Goal: Information Seeking & Learning: Check status

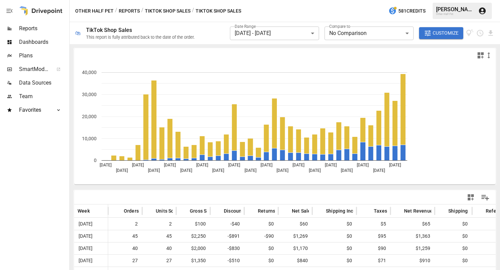
scroll to position [422, 0]
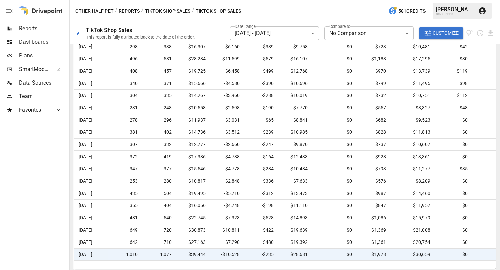
click at [173, 11] on button "TikTok Shop Sales" at bounding box center [168, 11] width 46 height 9
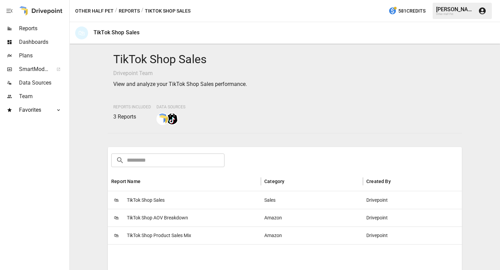
click at [153, 237] on span "TikTok Shop Product Sales Mix" at bounding box center [159, 235] width 64 height 17
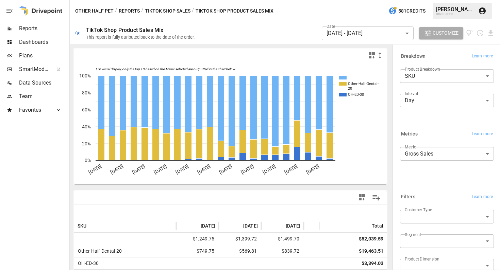
click at [355, 0] on body "Reports Dashboards Plans SmartModel ™ Data Sources Team Favorites Acquisition O…" at bounding box center [250, 0] width 500 height 0
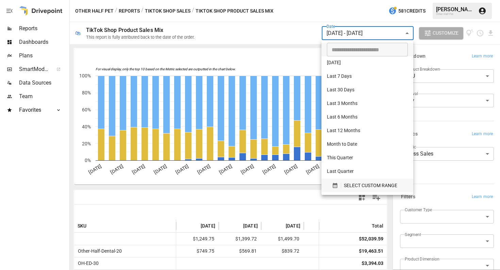
click at [351, 189] on span "SELECT CUSTOM RANGE" at bounding box center [370, 186] width 53 height 9
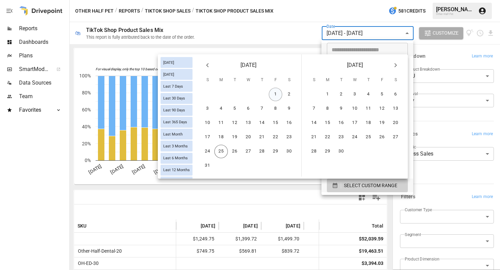
click at [280, 94] on button "1" at bounding box center [276, 95] width 14 height 14
click at [220, 151] on button "25" at bounding box center [221, 152] width 14 height 14
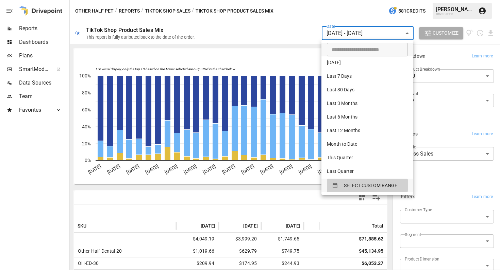
click at [178, 208] on div at bounding box center [250, 135] width 500 height 270
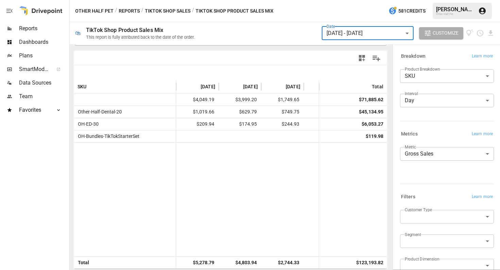
scroll to position [128, 0]
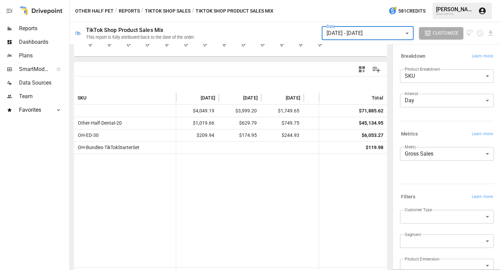
click at [439, 0] on body "Reports Dashboards Plans SmartModel ™ Data Sources Team Favorites Acquisition O…" at bounding box center [250, 0] width 500 height 0
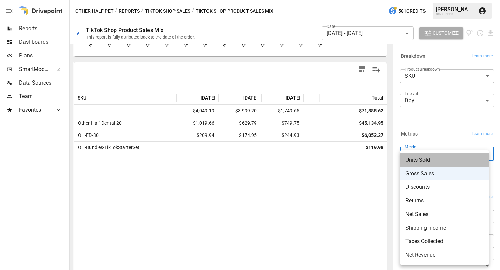
click at [422, 158] on span "Units Sold" at bounding box center [444, 160] width 78 height 8
type input "**********"
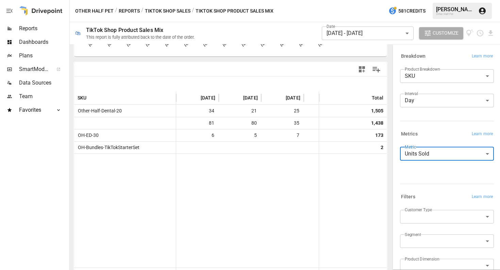
click at [131, 12] on button "Reports" at bounding box center [129, 11] width 21 height 9
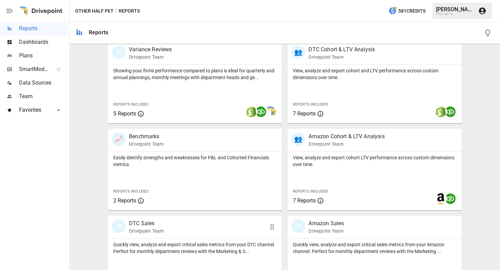
scroll to position [344, 0]
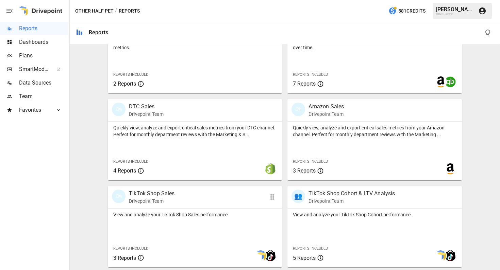
click at [148, 197] on p "TikTok Shop Sales" at bounding box center [152, 194] width 46 height 8
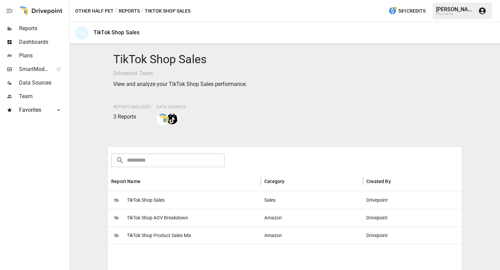
click at [131, 12] on button "Reports" at bounding box center [129, 11] width 21 height 9
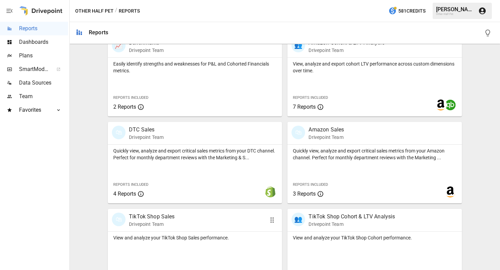
scroll to position [344, 0]
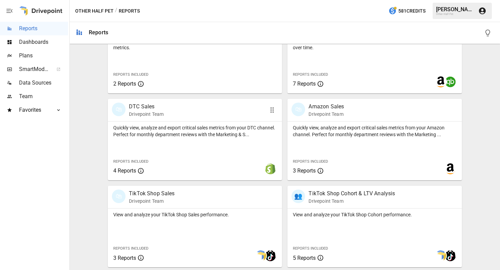
click at [215, 127] on p "Quickly view, analyze and export critical sales metrics from your DTC channel. …" at bounding box center [194, 131] width 163 height 14
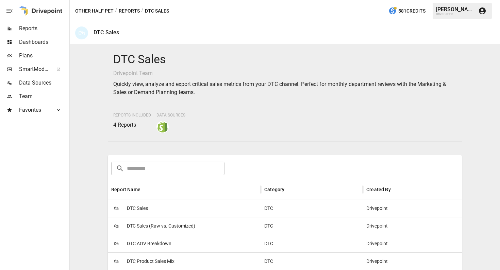
click at [147, 263] on span "DTC Product Sales Mix" at bounding box center [151, 261] width 48 height 17
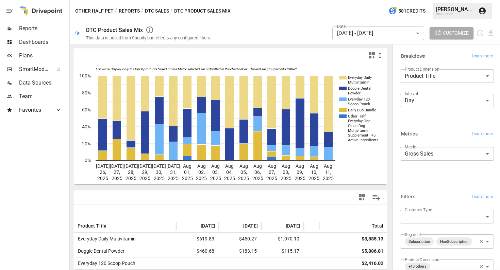
click at [391, 0] on body "Reports Dashboards Plans SmartModel ™ Data Sources Team Favorites Acquisition O…" at bounding box center [250, 0] width 500 height 0
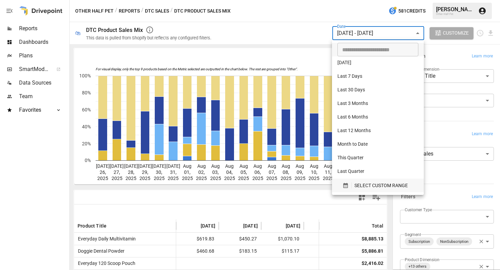
click at [356, 186] on span "SELECT CUSTOM RANGE" at bounding box center [380, 186] width 53 height 9
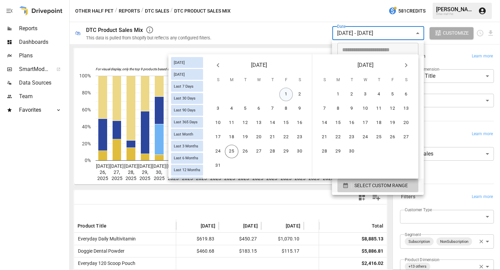
click at [286, 94] on button "1" at bounding box center [286, 95] width 14 height 14
click at [232, 151] on button "25" at bounding box center [232, 152] width 14 height 14
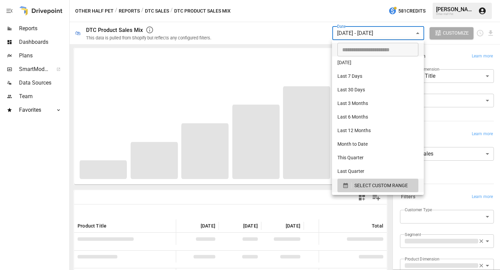
click at [448, 174] on div at bounding box center [250, 135] width 500 height 270
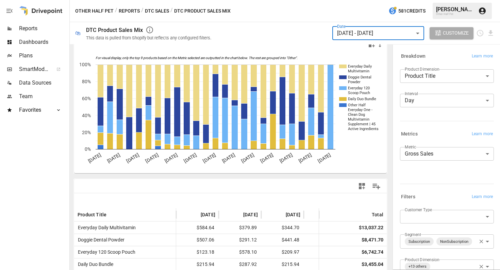
scroll to position [68, 0]
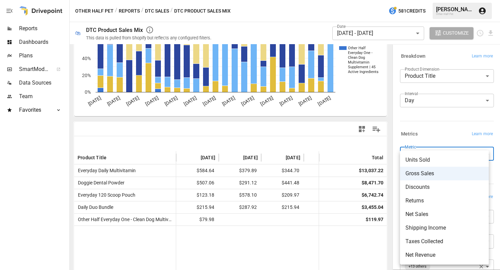
click at [429, 0] on body "Reports Dashboards Plans SmartModel ™ Data Sources Team Favorites Acquisition O…" at bounding box center [250, 0] width 500 height 0
click at [424, 161] on span "Units Sold" at bounding box center [444, 160] width 78 height 8
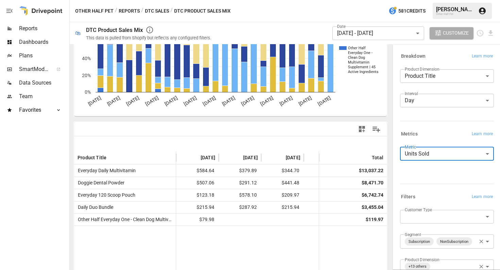
type input "**********"
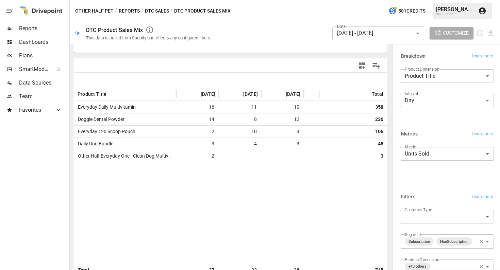
scroll to position [143, 0]
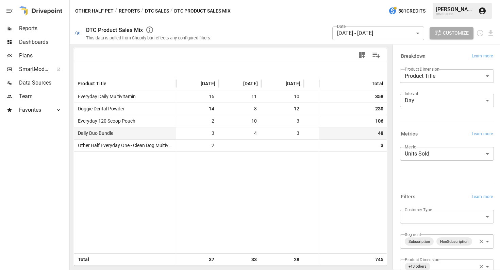
click at [287, 138] on span "3" at bounding box center [283, 134] width 36 height 12
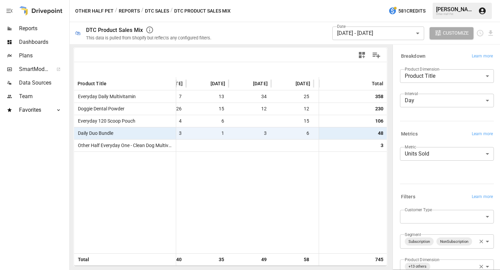
scroll to position [0, 925]
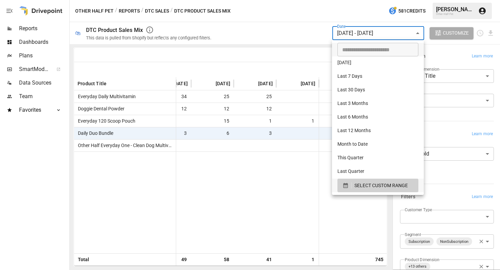
click at [375, 0] on body "Reports Dashboards Plans SmartModel ™ Data Sources Team Favorites Acquisition O…" at bounding box center [250, 0] width 500 height 0
click at [357, 92] on li "Last 30 Days" at bounding box center [378, 91] width 92 height 14
type input "**********"
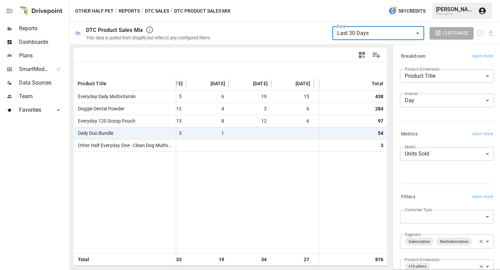
click at [161, 6] on div "Other Half Pet / Reports / DTC Sales / DTC Product Sales Mix 581 Credits [PERSO…" at bounding box center [285, 11] width 430 height 22
click at [160, 8] on button "DTC Sales" at bounding box center [157, 11] width 24 height 9
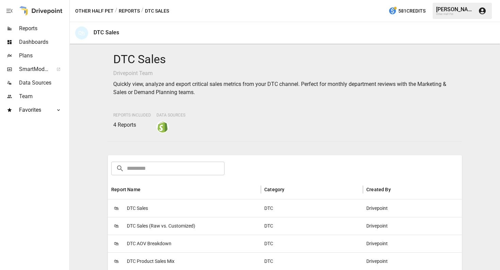
click at [137, 210] on span "DTC Sales" at bounding box center [137, 208] width 21 height 17
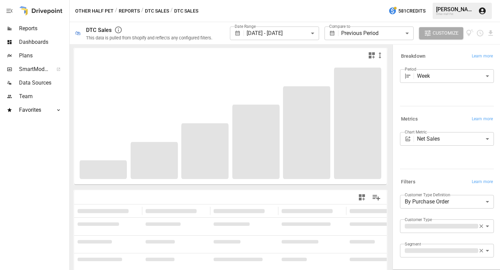
click at [286, 0] on body "**********" at bounding box center [250, 0] width 500 height 0
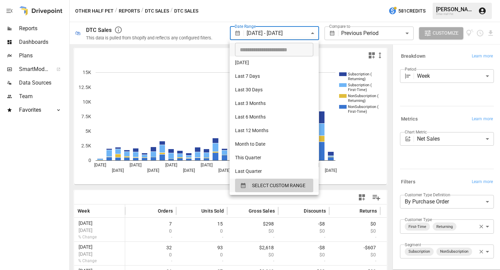
click at [264, 91] on li "Last 30 Days" at bounding box center [274, 91] width 89 height 14
type input "**********"
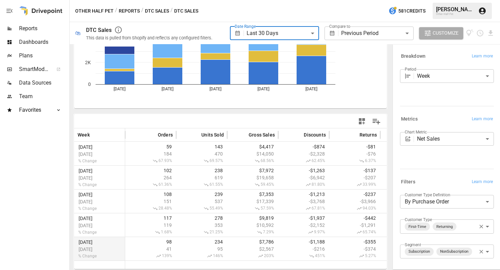
scroll to position [64, 0]
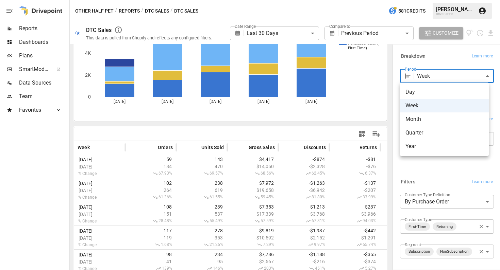
click at [421, 0] on body "**********" at bounding box center [250, 0] width 500 height 0
click at [415, 117] on span "Month" at bounding box center [444, 119] width 78 height 8
type input "*****"
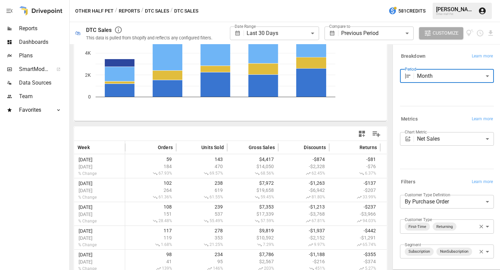
scroll to position [61, 0]
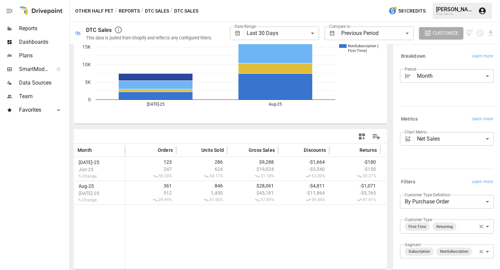
click at [103, 129] on div "Subscription ( Returning) Subscription ( First-Time) NonSubscription ( Returnin…" at bounding box center [230, 127] width 316 height 282
